Goal: Task Accomplishment & Management: Use online tool/utility

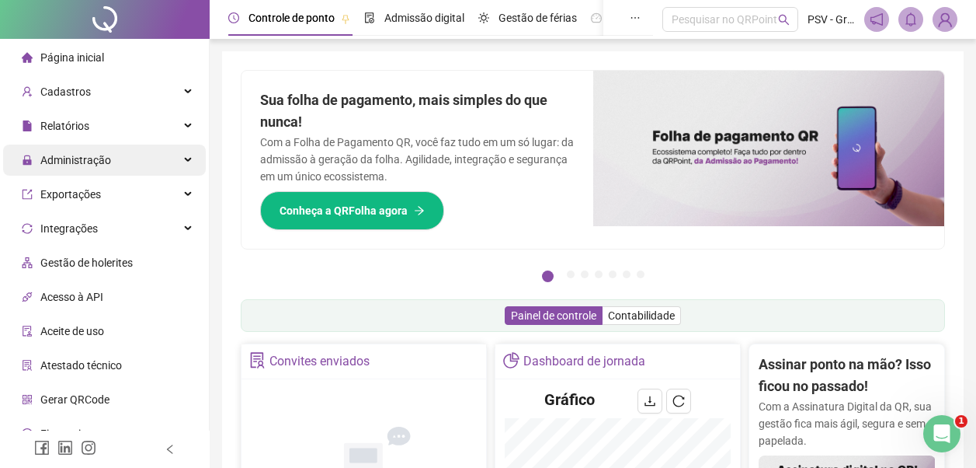
click at [186, 157] on div "Administração" at bounding box center [104, 159] width 203 height 31
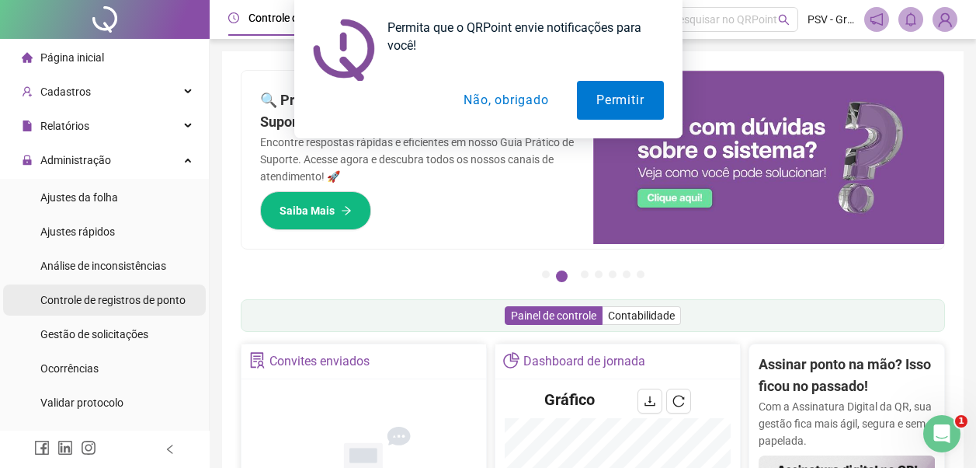
click at [170, 306] on span "Controle de registros de ponto" at bounding box center [112, 300] width 145 height 12
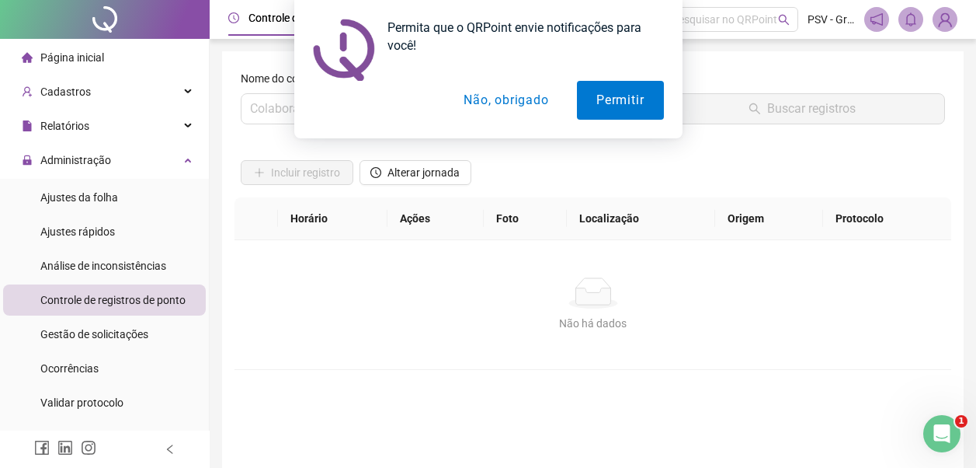
click at [509, 105] on button "Não, obrigado" at bounding box center [505, 100] width 123 height 39
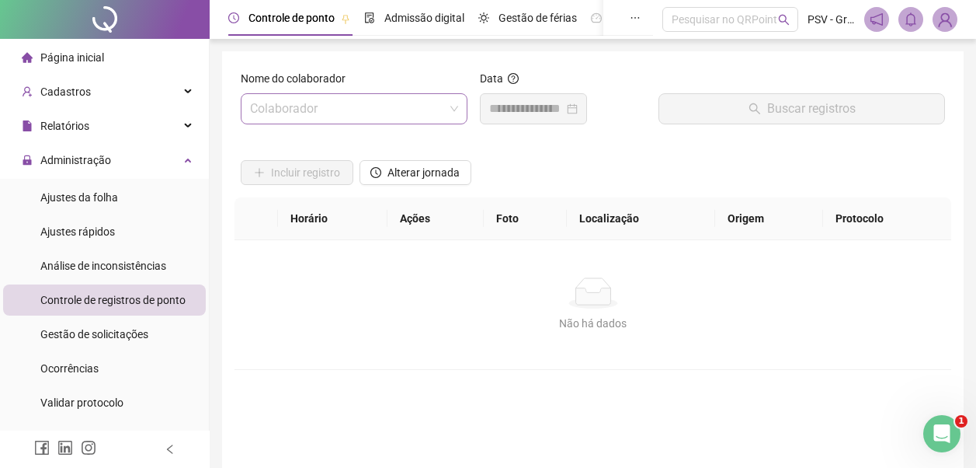
click at [320, 99] on input "search" at bounding box center [347, 109] width 194 height 30
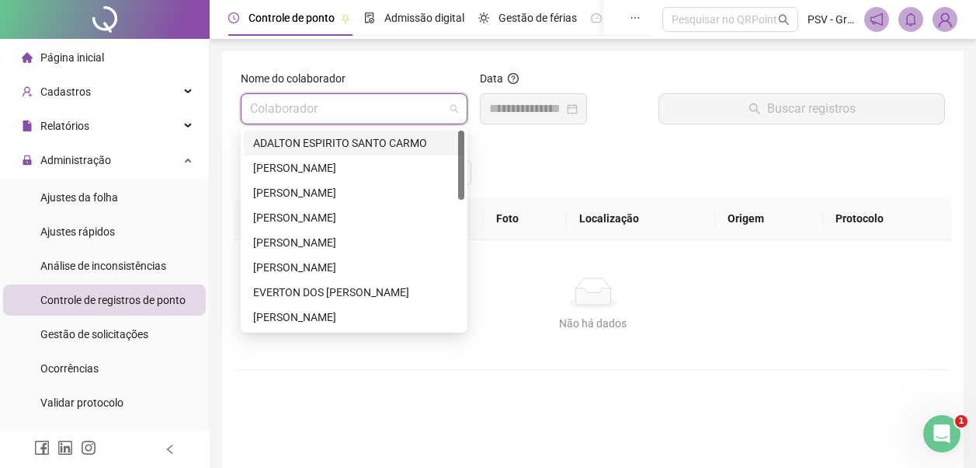
click at [330, 145] on div "ADALTON ESPIRITO SANTO CARMO" at bounding box center [354, 142] width 202 height 17
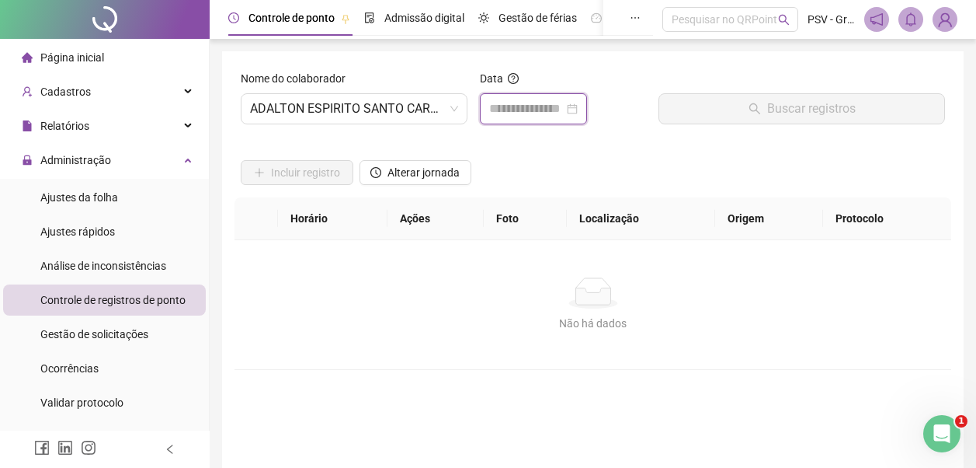
click at [539, 108] on input at bounding box center [526, 108] width 75 height 19
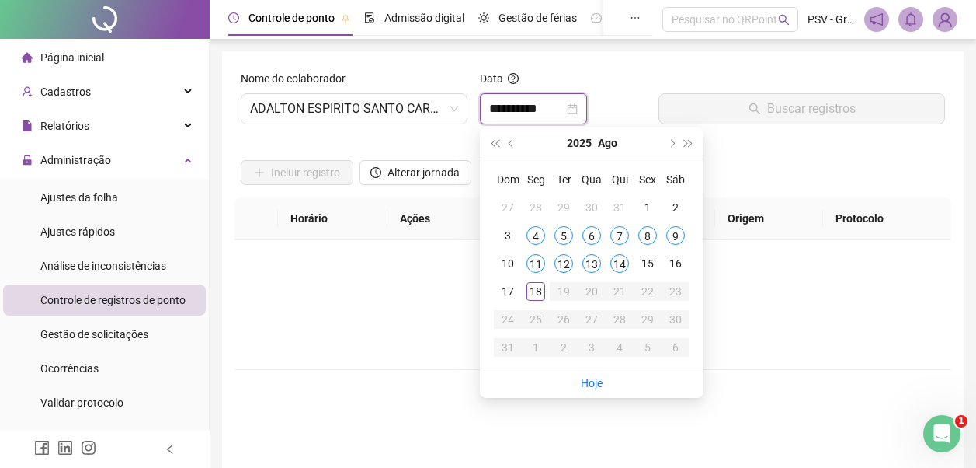
type input "**********"
click at [649, 206] on div "1" at bounding box center [647, 207] width 19 height 19
